Goal: Find specific page/section: Find specific page/section

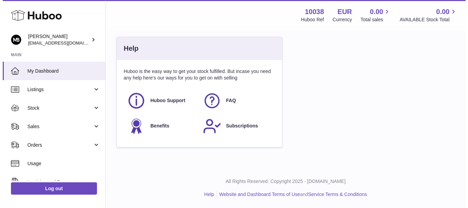
scroll to position [107, 168]
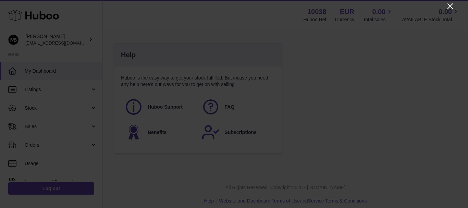
click at [449, 5] on icon "Close" at bounding box center [450, 5] width 5 height 5
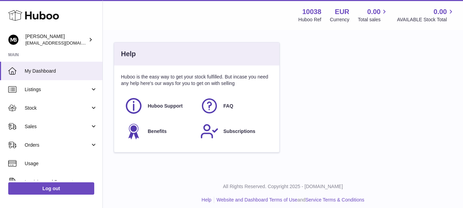
scroll to position [373, 0]
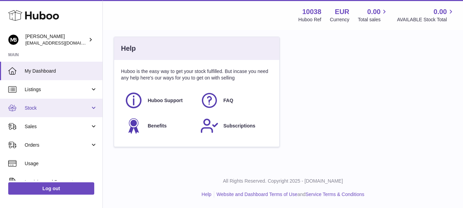
click at [53, 112] on ul "My Dashboard Listings Not with Huboo Listings with Huboo Bundles Stock Stock St…" at bounding box center [51, 164] width 102 height 204
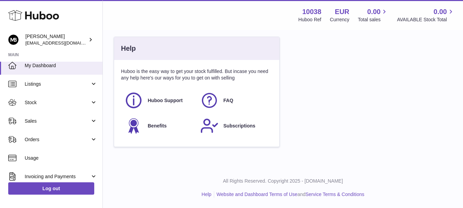
scroll to position [14, 0]
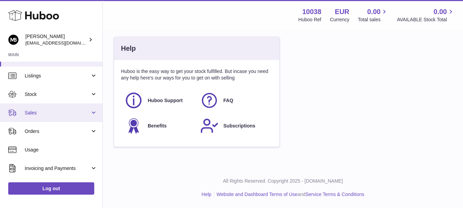
click at [38, 112] on span "Sales" at bounding box center [57, 113] width 65 height 7
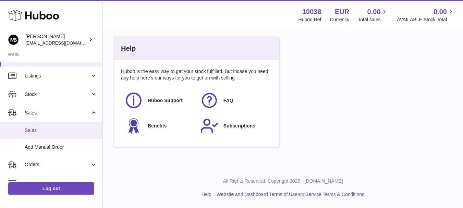
click at [28, 129] on span "Sales" at bounding box center [61, 130] width 73 height 7
